Goal: Information Seeking & Learning: Learn about a topic

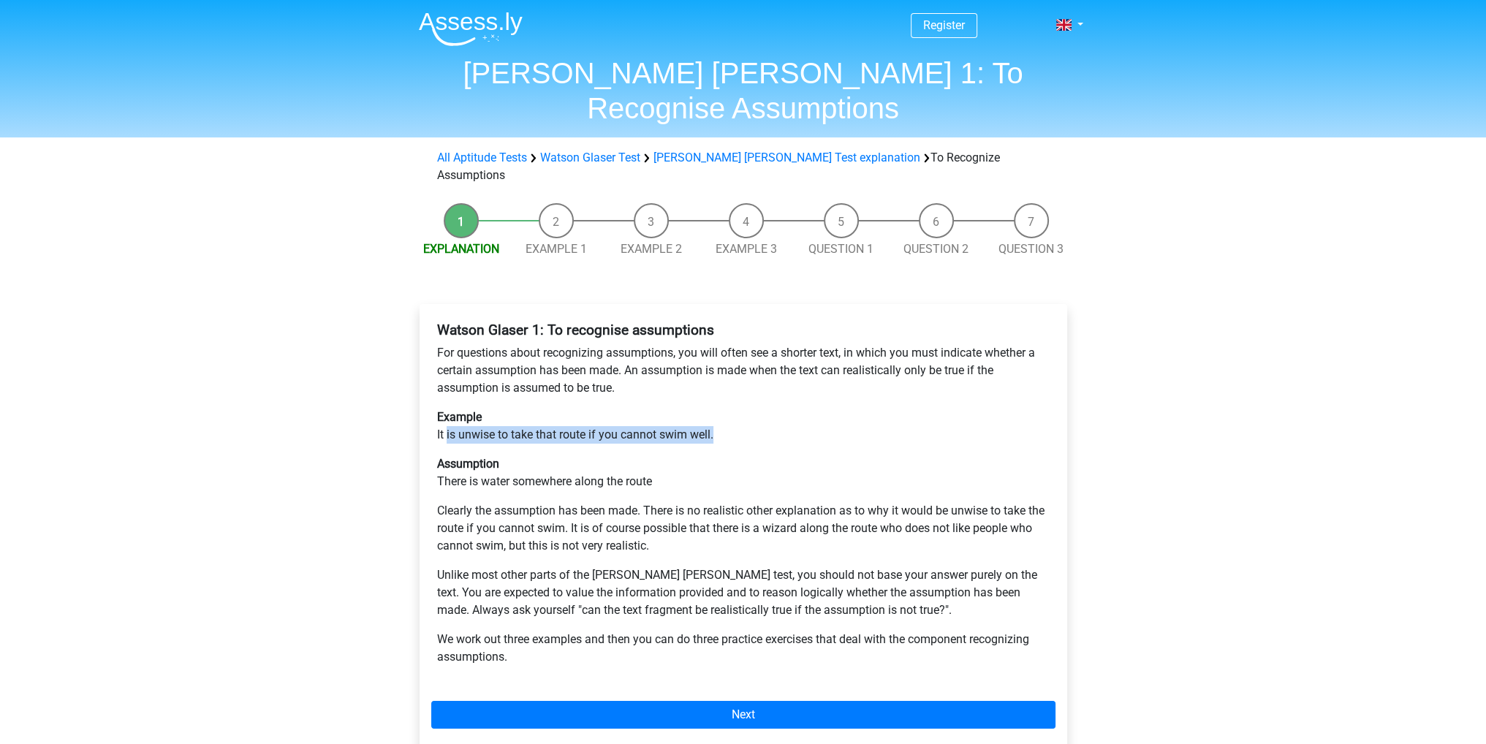
drag, startPoint x: 447, startPoint y: 381, endPoint x: 723, endPoint y: 386, distance: 275.6
click at [723, 409] on p "Example It is unwise to take that route if you cannot swim well." at bounding box center [743, 426] width 612 height 35
drag, startPoint x: 445, startPoint y: 429, endPoint x: 657, endPoint y: 425, distance: 212.0
click at [657, 455] on p "Assumption There is water somewhere along the route" at bounding box center [743, 472] width 612 height 35
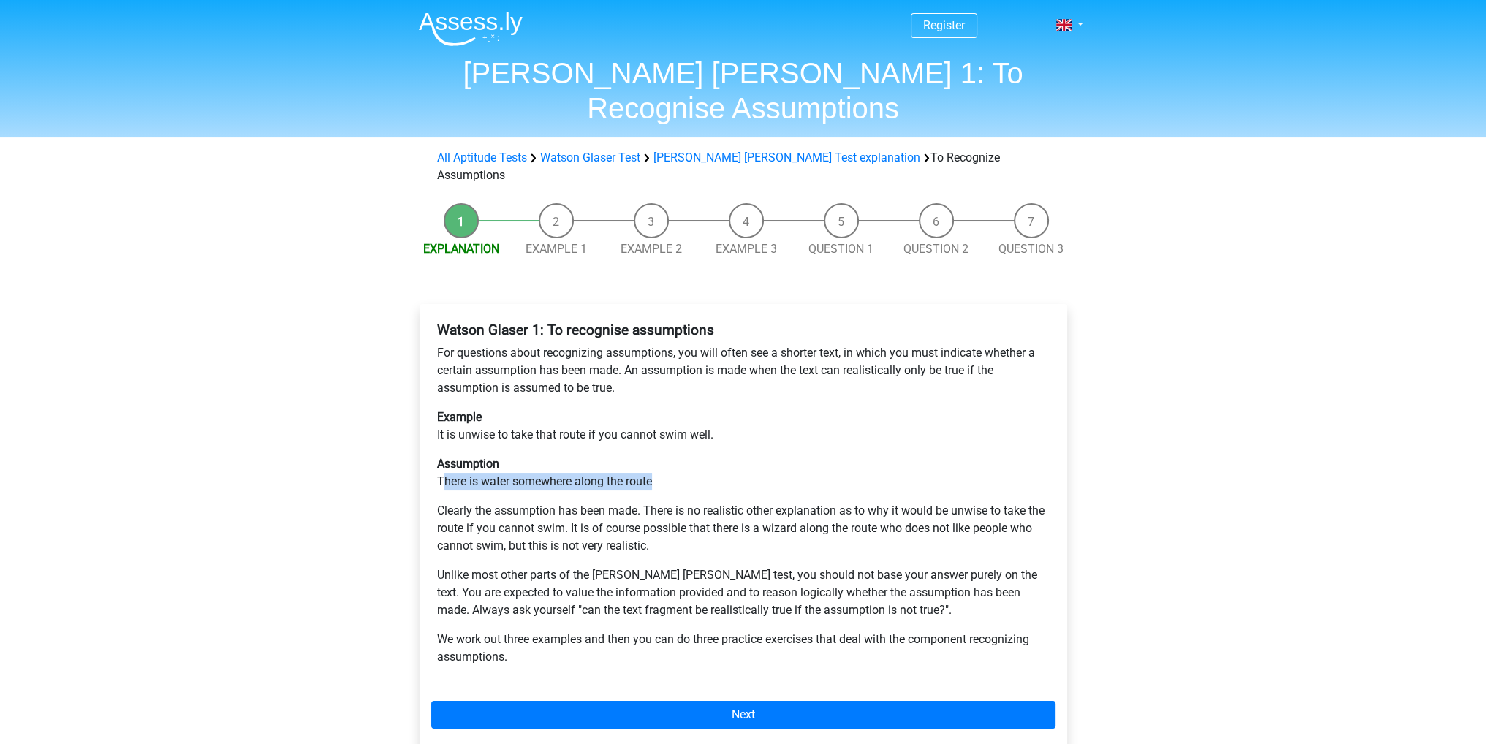
click at [657, 455] on p "Assumption There is water somewhere along the route" at bounding box center [743, 472] width 612 height 35
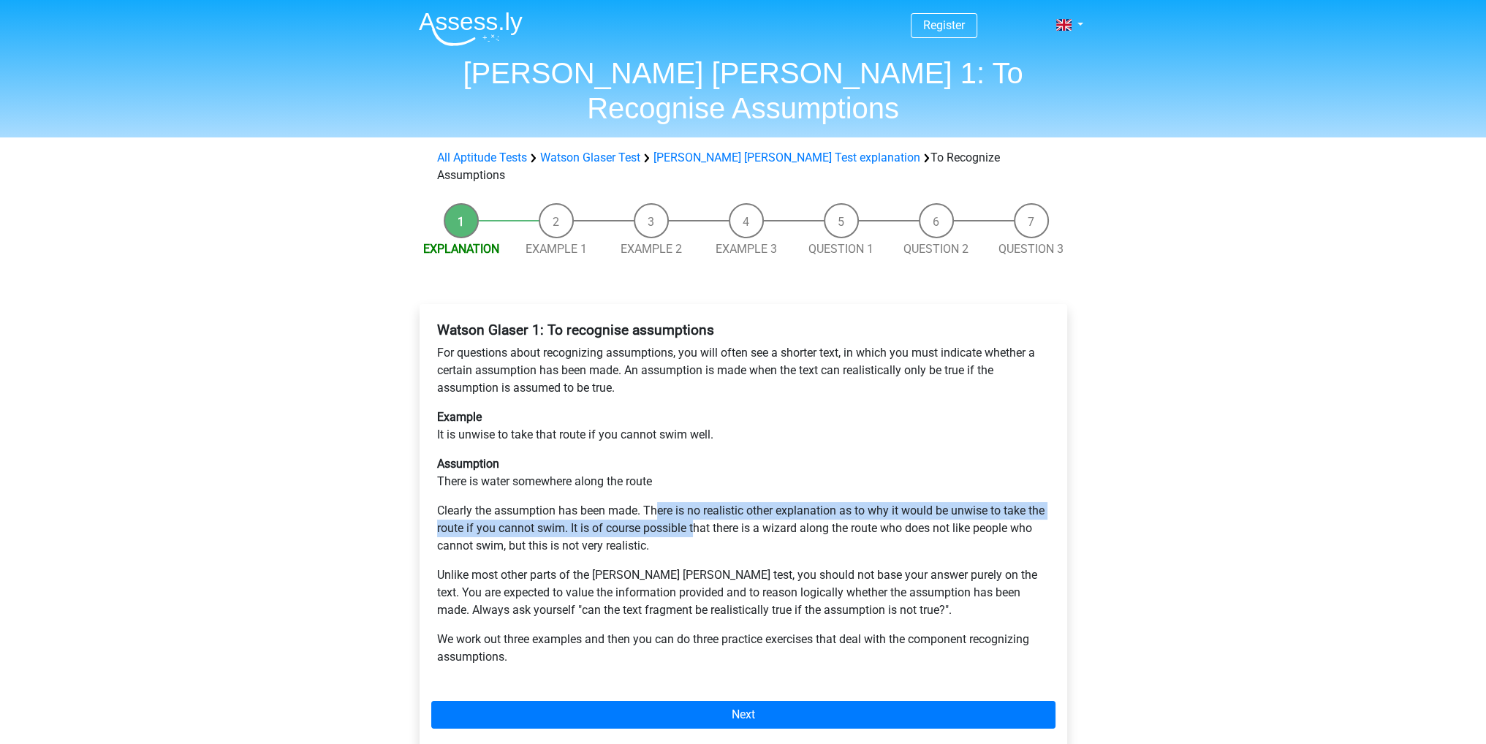
drag, startPoint x: 655, startPoint y: 459, endPoint x: 697, endPoint y: 485, distance: 49.5
click at [696, 502] on p "Clearly the assumption has been made. There is no realistic other explanation a…" at bounding box center [743, 528] width 612 height 53
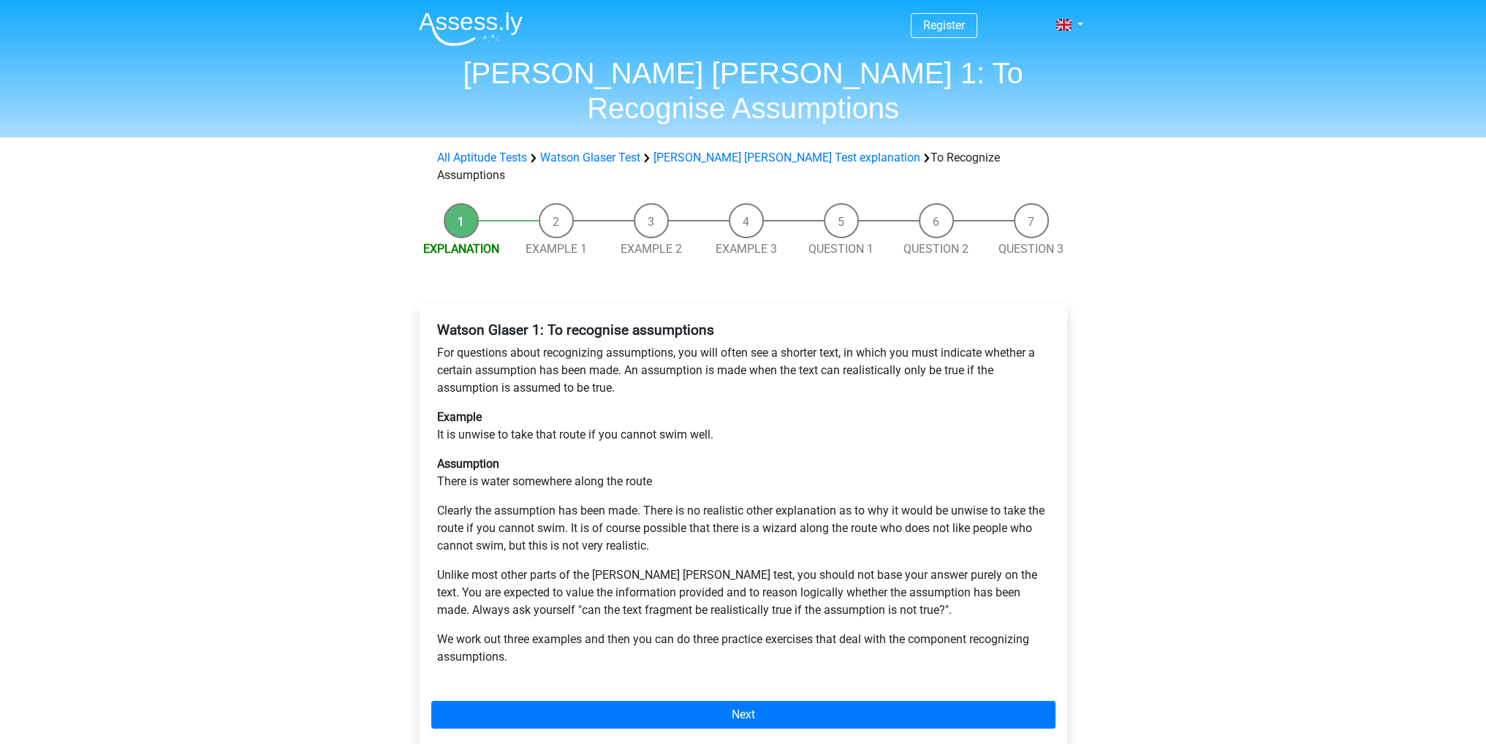
click at [699, 502] on p "Clearly the assumption has been made. There is no realistic other explanation a…" at bounding box center [743, 528] width 612 height 53
click at [232, 370] on div "Register Nederlands English" at bounding box center [743, 590] width 1486 height 1180
drag, startPoint x: 528, startPoint y: 77, endPoint x: 484, endPoint y: 34, distance: 62.0
click at [527, 75] on h1 "Watson Glaser 1: To Recognise Assumptions" at bounding box center [743, 91] width 672 height 70
click at [478, 27] on img at bounding box center [471, 29] width 104 height 34
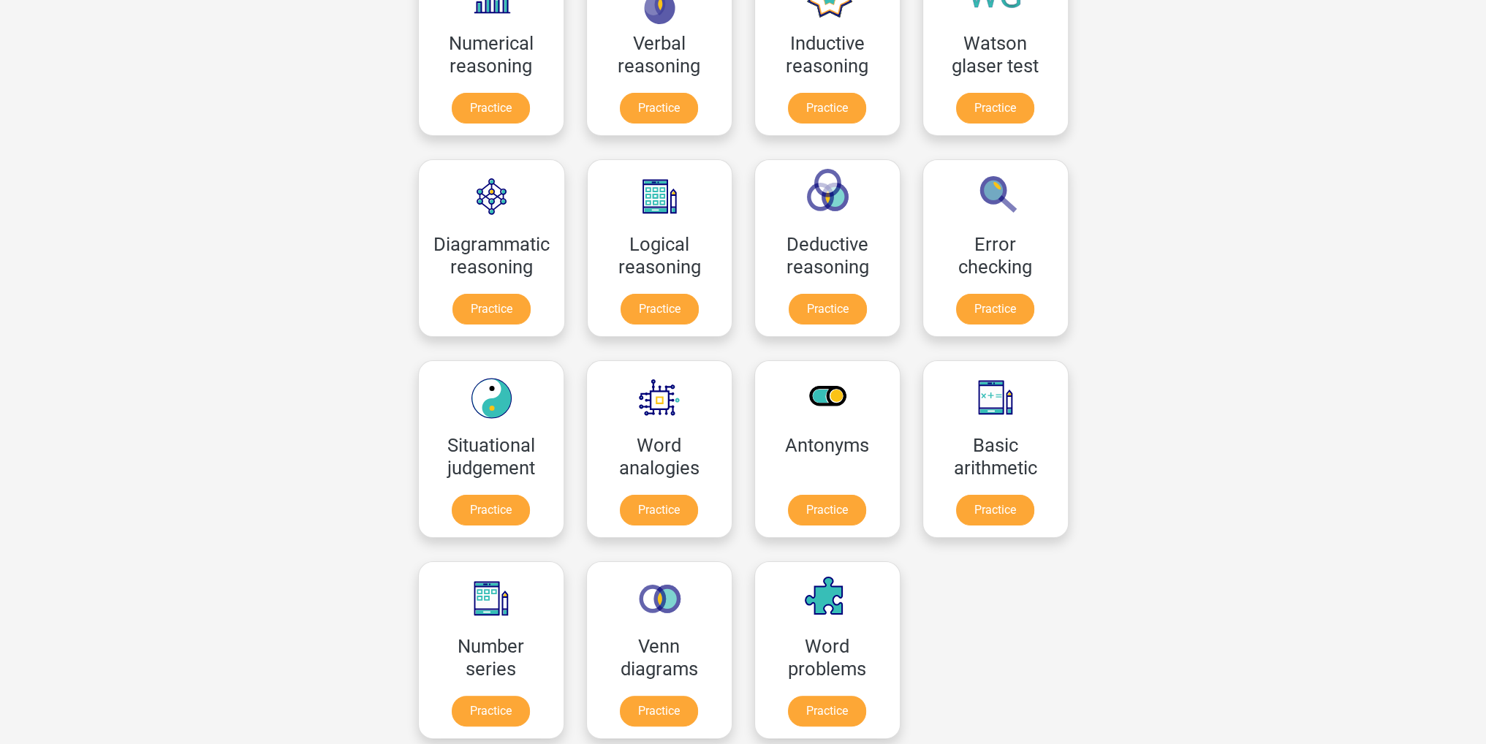
scroll to position [146, 0]
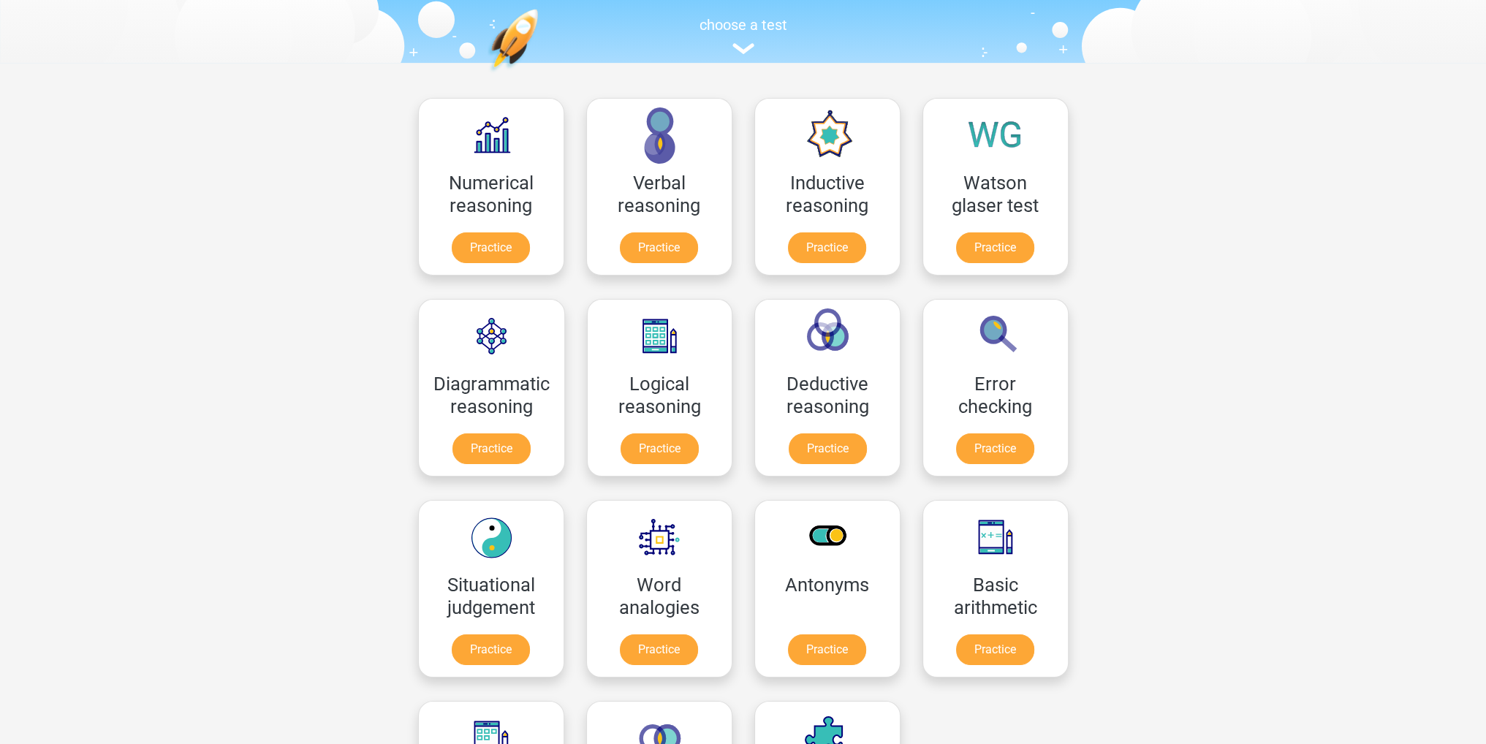
drag, startPoint x: 1327, startPoint y: 362, endPoint x: 1261, endPoint y: 353, distance: 67.1
click at [979, 249] on link "Practice" at bounding box center [995, 251] width 82 height 32
